Goal: Find specific page/section: Find specific page/section

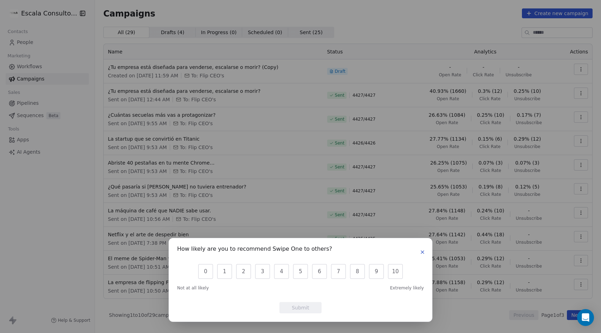
click at [425, 251] on button "button" at bounding box center [422, 252] width 8 height 8
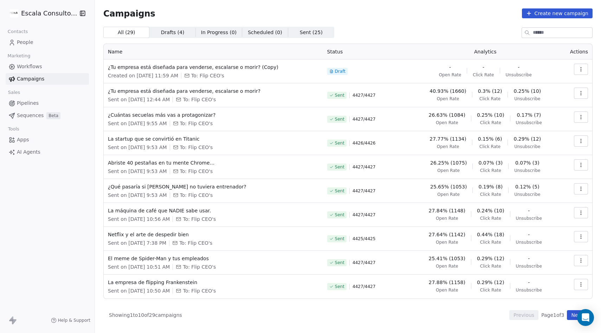
click at [33, 42] on link "People" at bounding box center [47, 43] width 83 height 12
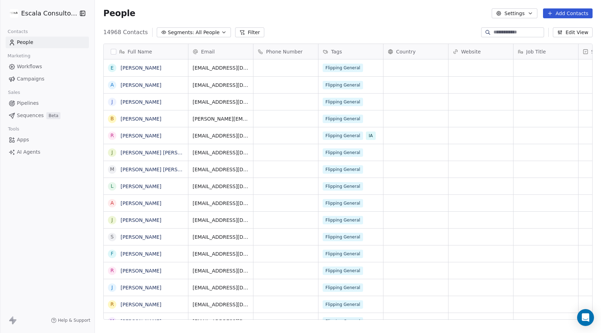
scroll to position [293, 506]
click at [37, 77] on span "Campaigns" at bounding box center [30, 78] width 27 height 7
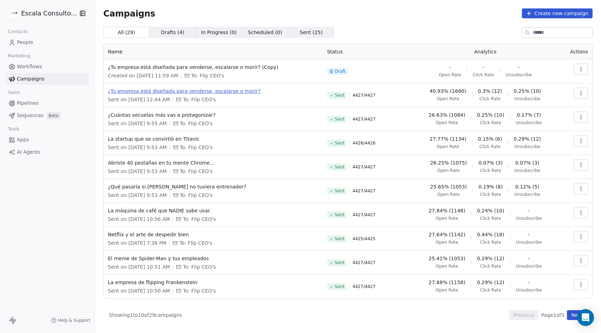
click at [186, 89] on span "¿Tu empresa está diseñada para venderse, escalarse o morir?" at bounding box center [213, 90] width 211 height 7
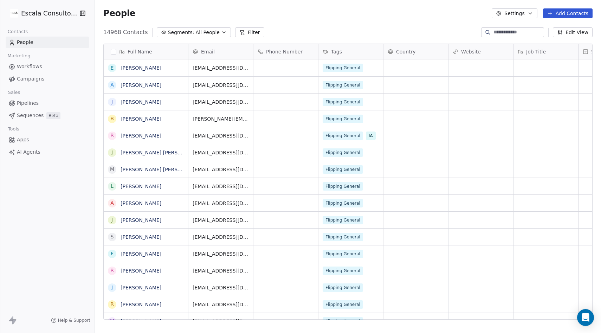
scroll to position [293, 506]
click at [213, 30] on span "All People" at bounding box center [208, 32] width 24 height 7
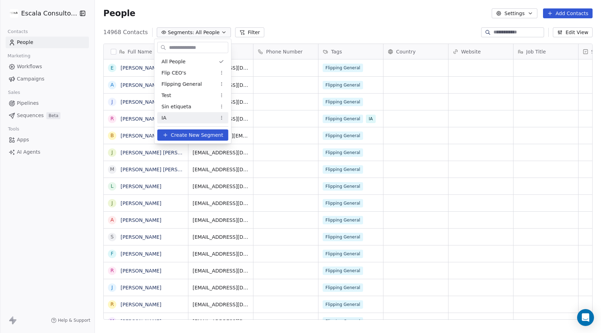
click at [177, 119] on div "IA" at bounding box center [192, 117] width 71 height 11
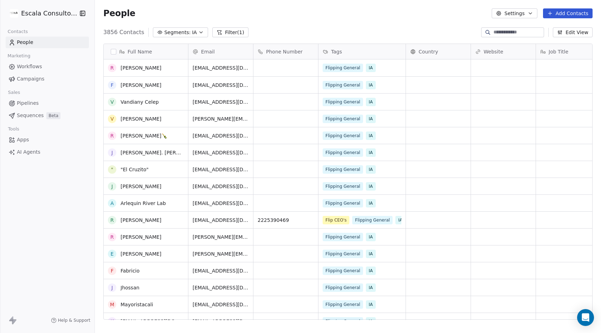
scroll to position [0, 0]
